Goal: Task Accomplishment & Management: Manage account settings

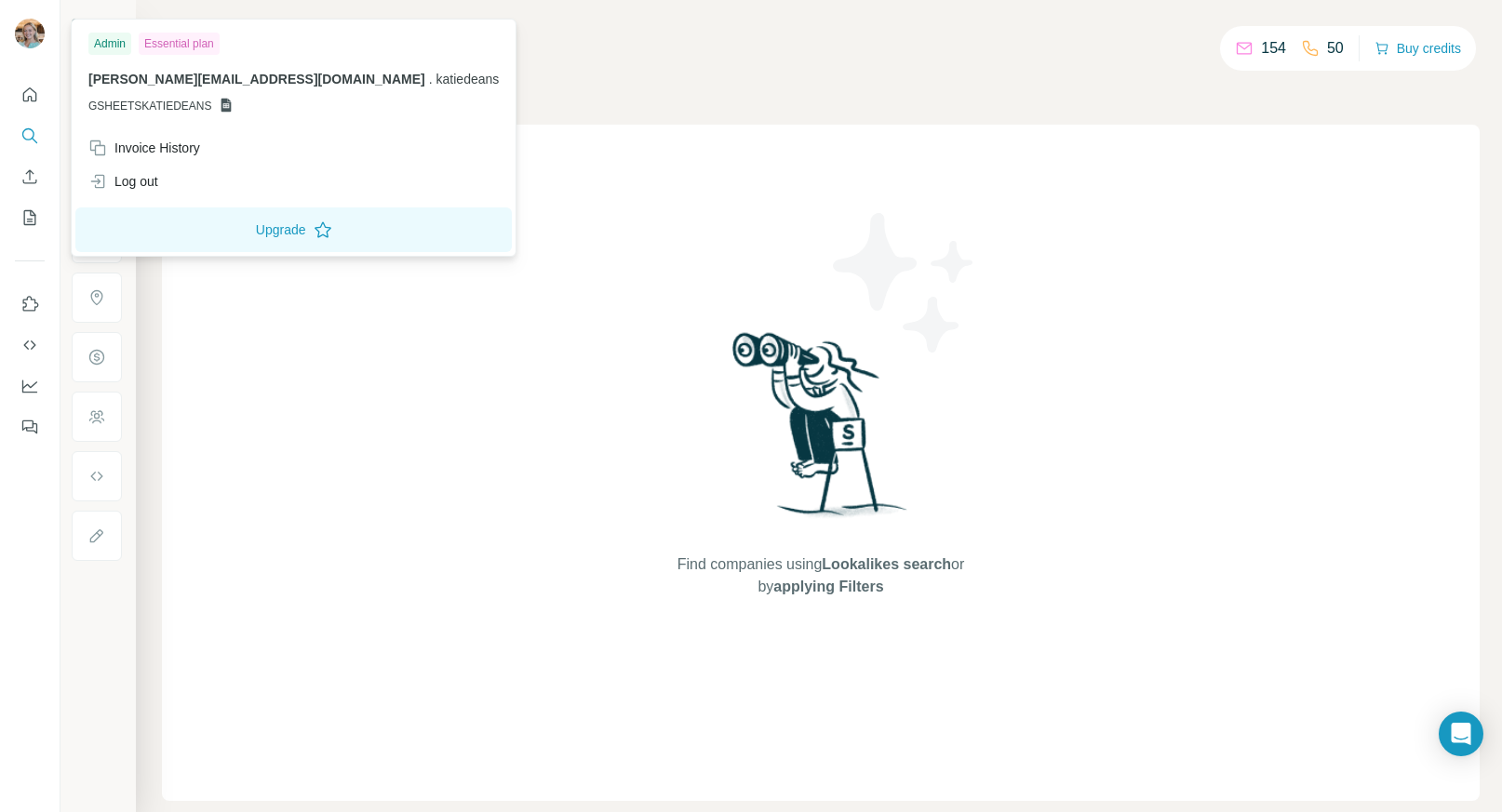
click at [30, 39] on img at bounding box center [30, 34] width 30 height 30
click at [188, 227] on button "Upgrade" at bounding box center [293, 229] width 436 height 45
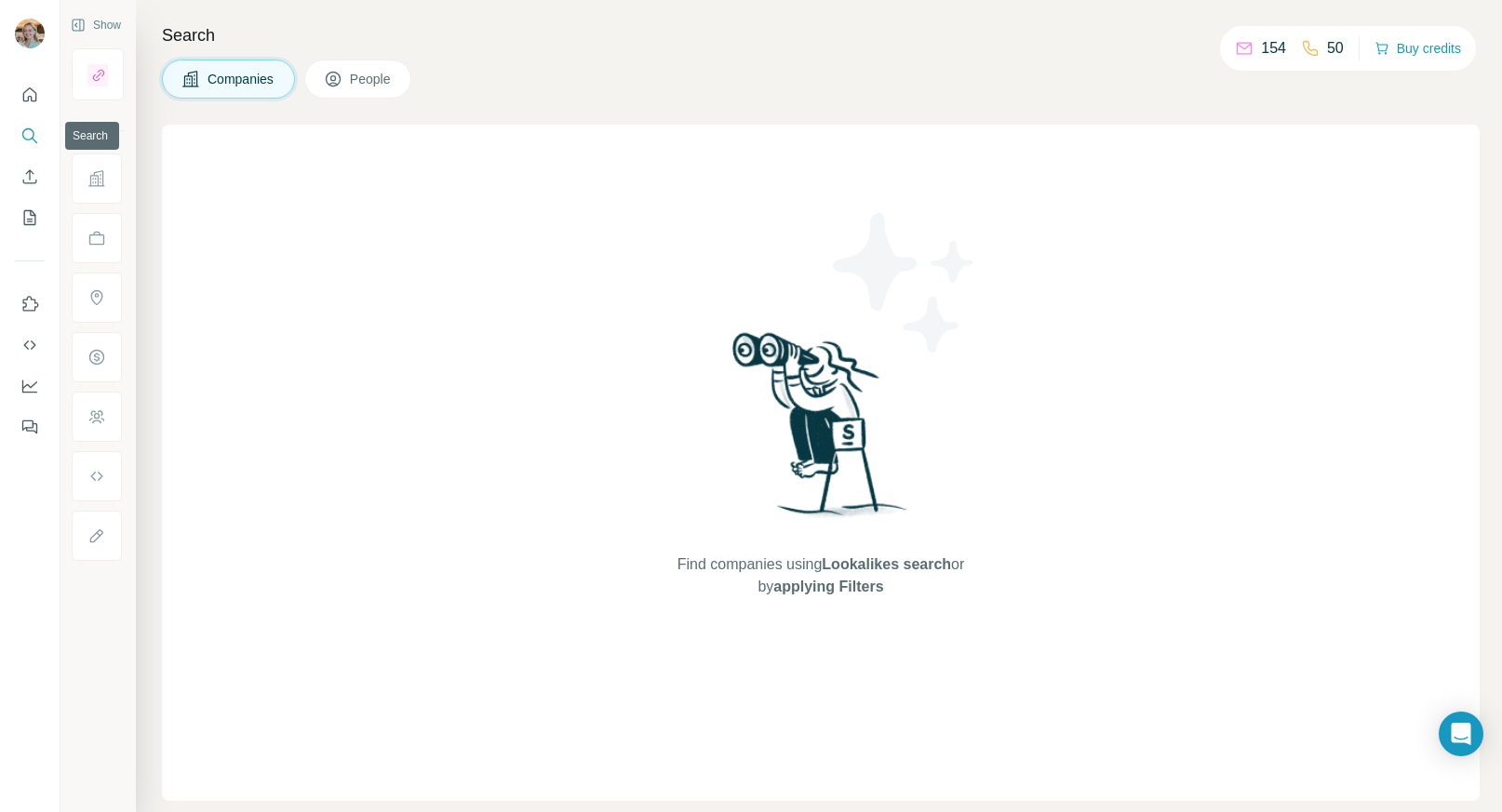
click at [32, 124] on button "Search" at bounding box center [30, 135] width 30 height 34
